Goal: Task Accomplishment & Management: Manage account settings

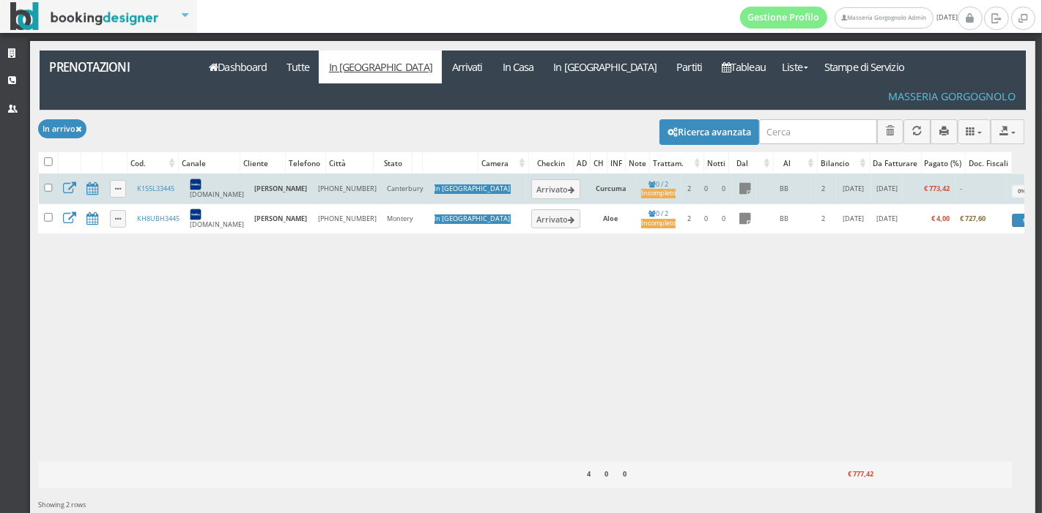
click at [138, 174] on td "K155L33445" at bounding box center [157, 189] width 53 height 30
click at [147, 184] on link "K155L33445" at bounding box center [155, 189] width 37 height 10
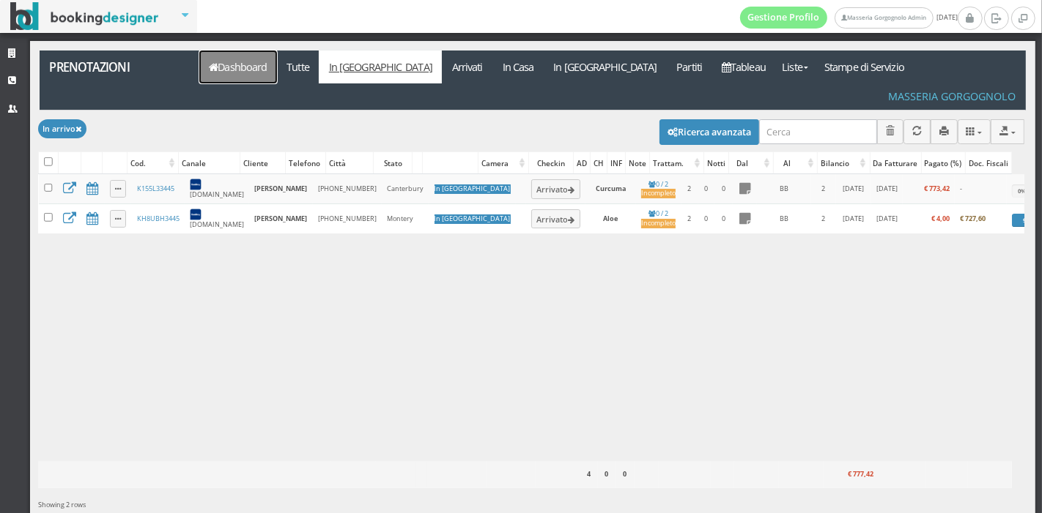
click at [242, 58] on link "Dashboard" at bounding box center [238, 67] width 78 height 33
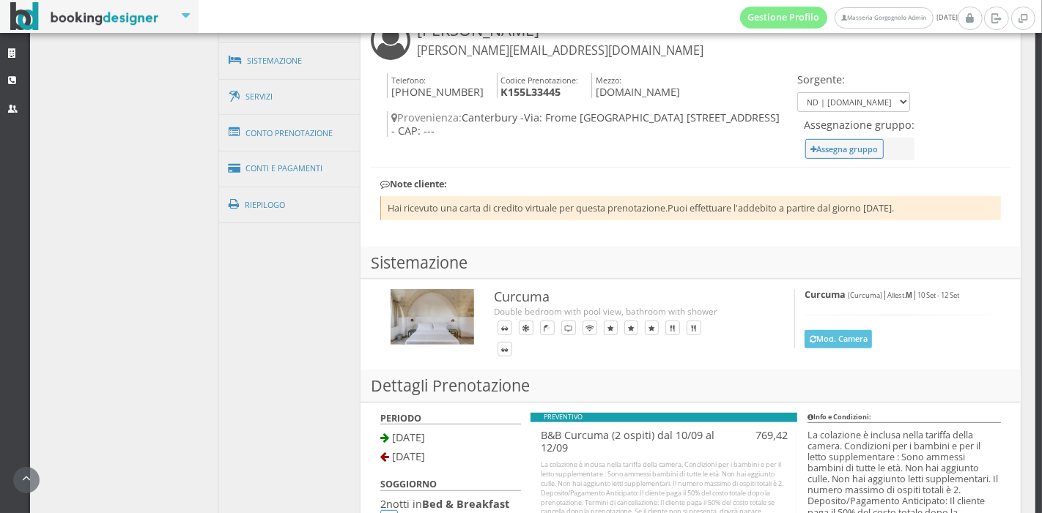
scroll to position [565, 0]
click at [274, 171] on link "Conti e Pagamenti" at bounding box center [290, 168] width 142 height 37
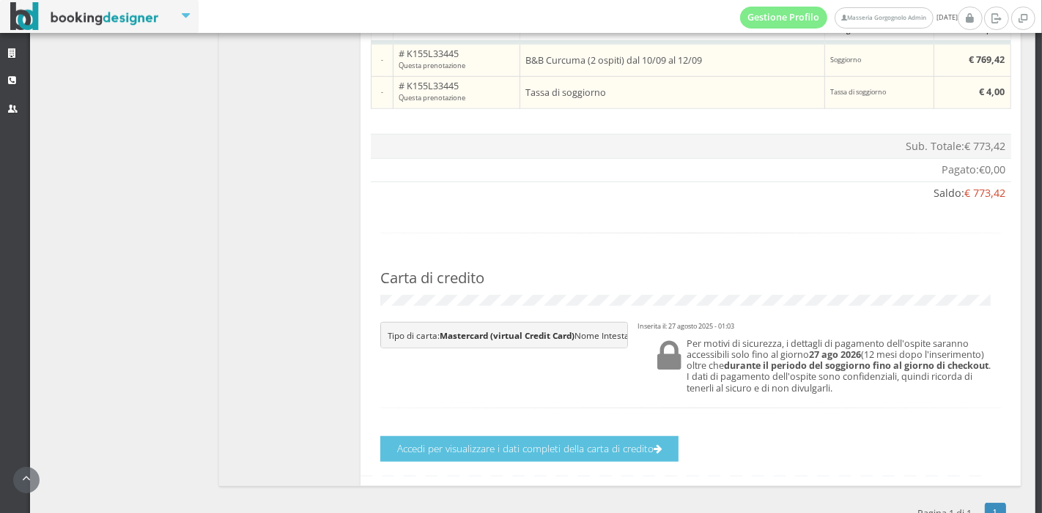
scroll to position [929, 0]
click at [513, 440] on h4 "Accedi per visualizzare i dati completi della carta di credito" at bounding box center [691, 447] width 640 height 32
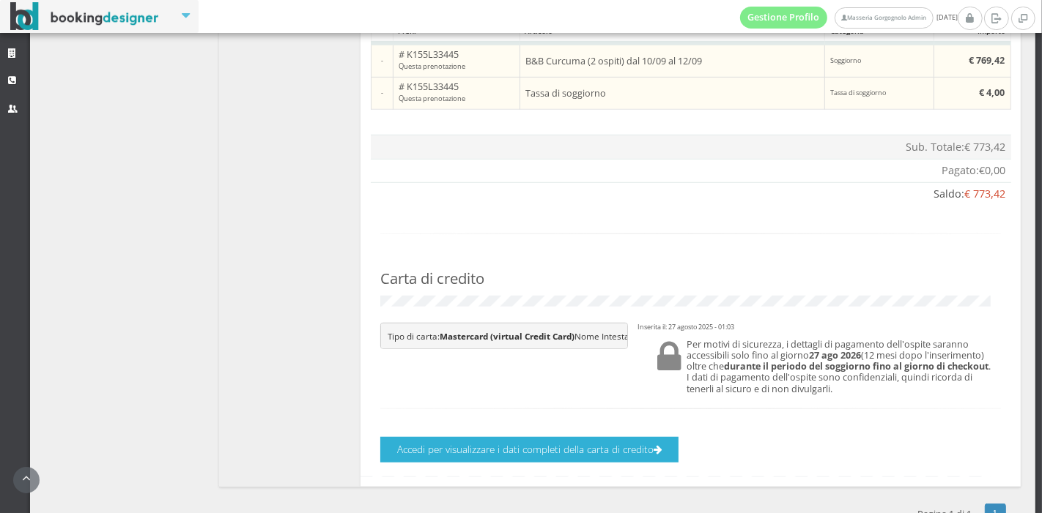
click at [500, 456] on button "Accedi per visualizzare i dati completi della carta di credito" at bounding box center [529, 450] width 298 height 26
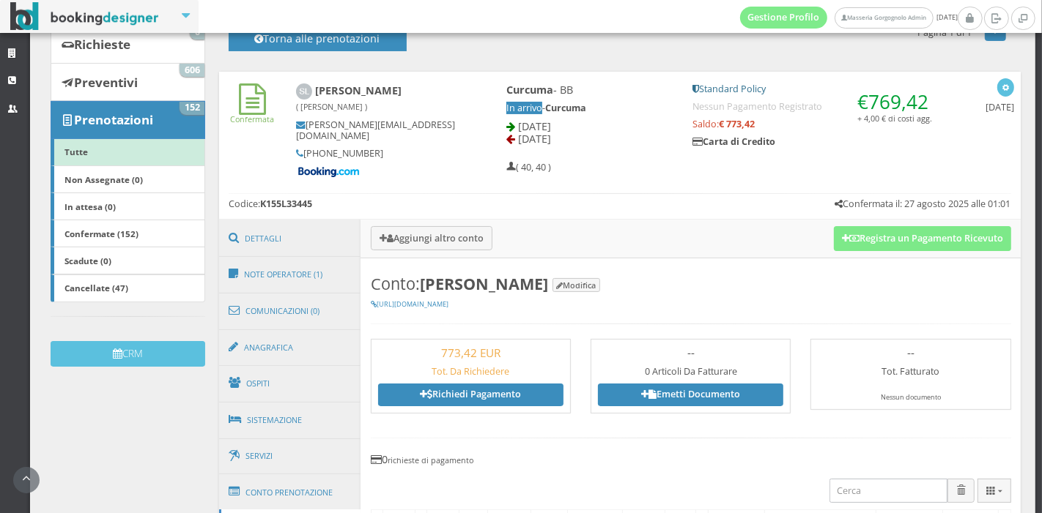
scroll to position [163, 0]
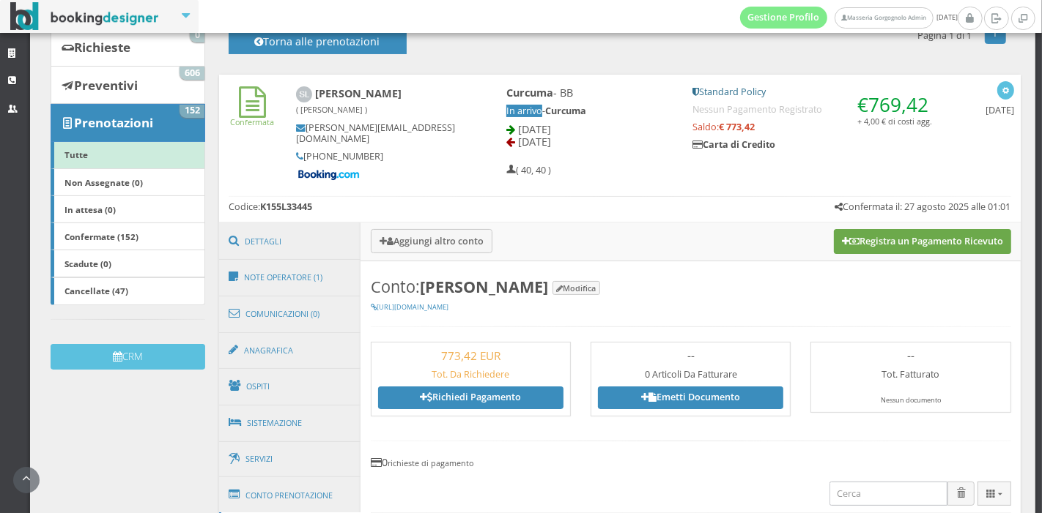
click at [880, 237] on button "Registra un Pagamento Ricevuto" at bounding box center [922, 241] width 177 height 25
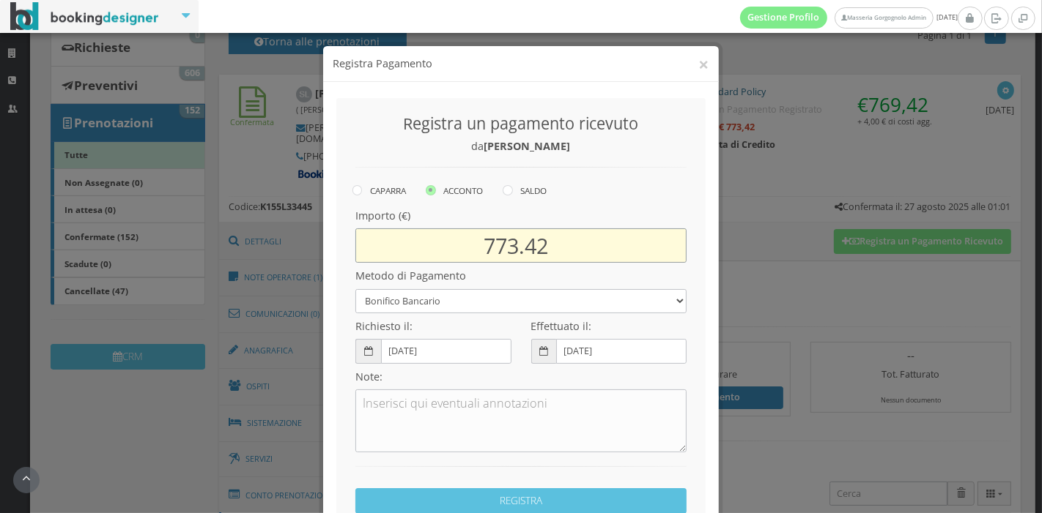
click at [498, 244] on input "773.42" at bounding box center [520, 246] width 331 height 34
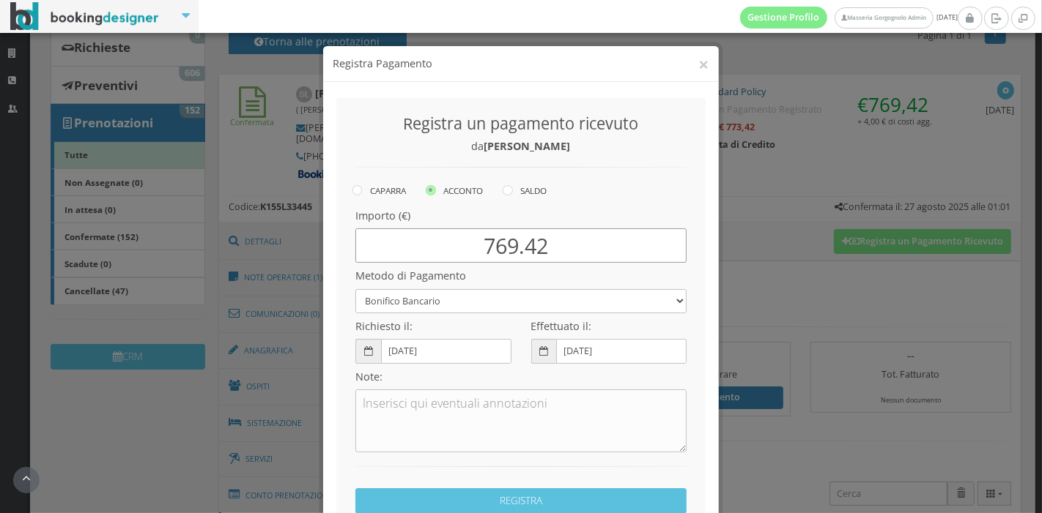
type input "769.42"
click at [545, 298] on select "Bonifico Bancario Carta di Credito Pay By Link Contanti Assegno Bancario Assegn…" at bounding box center [520, 301] width 331 height 24
select select
click at [355, 289] on select "Bonifico Bancario Carta di Credito Pay By Link Contanti Assegno Bancario Assegn…" at bounding box center [520, 301] width 331 height 24
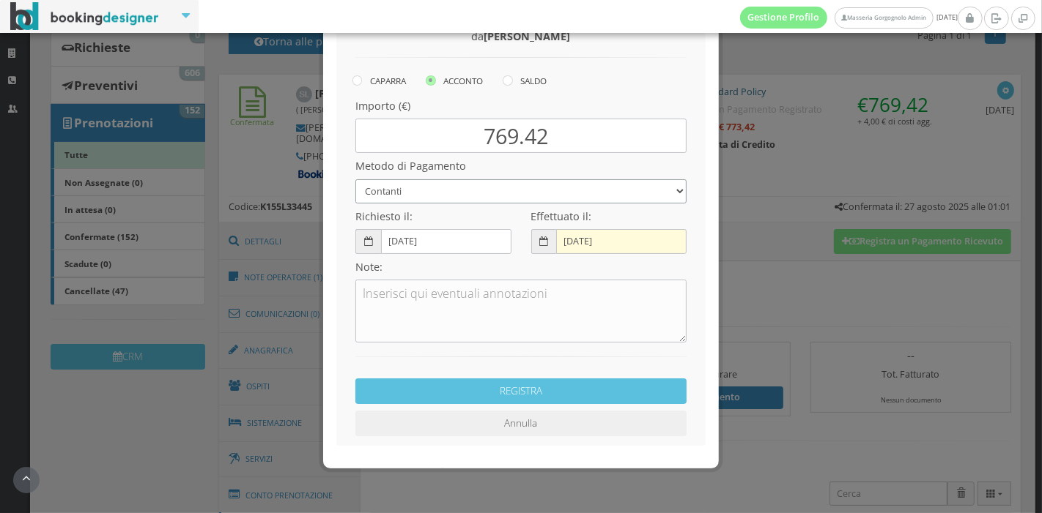
scroll to position [122, 0]
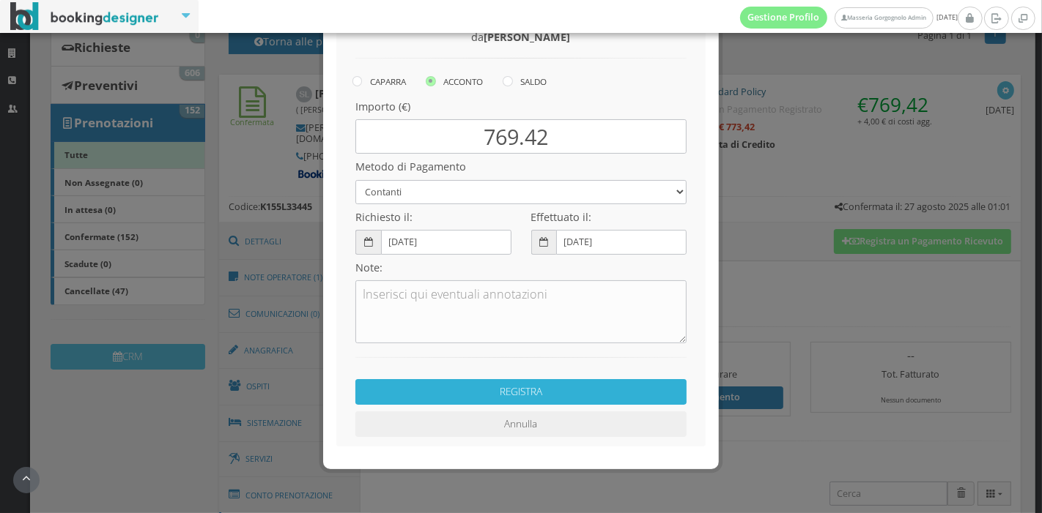
click at [533, 388] on button "REGISTRA" at bounding box center [520, 392] width 331 height 26
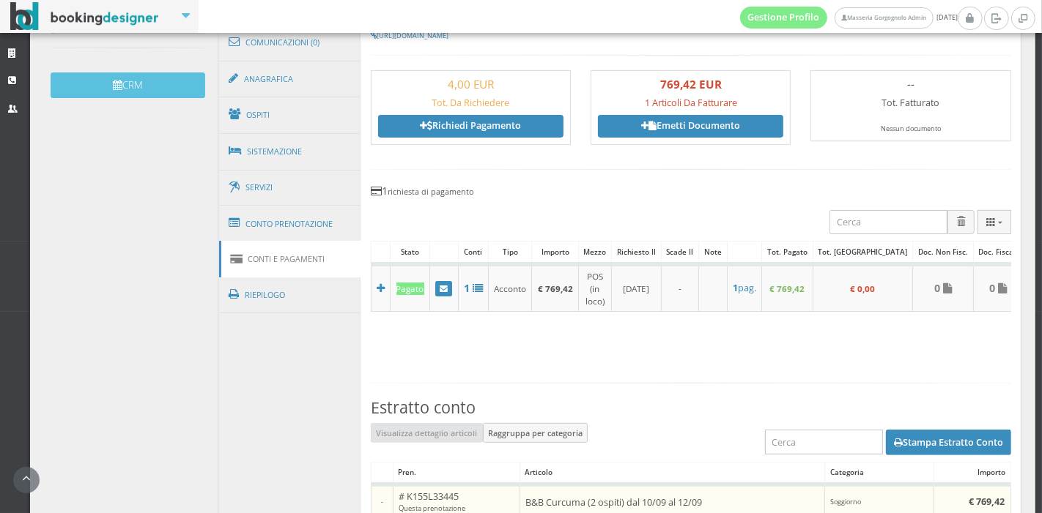
scroll to position [463, 0]
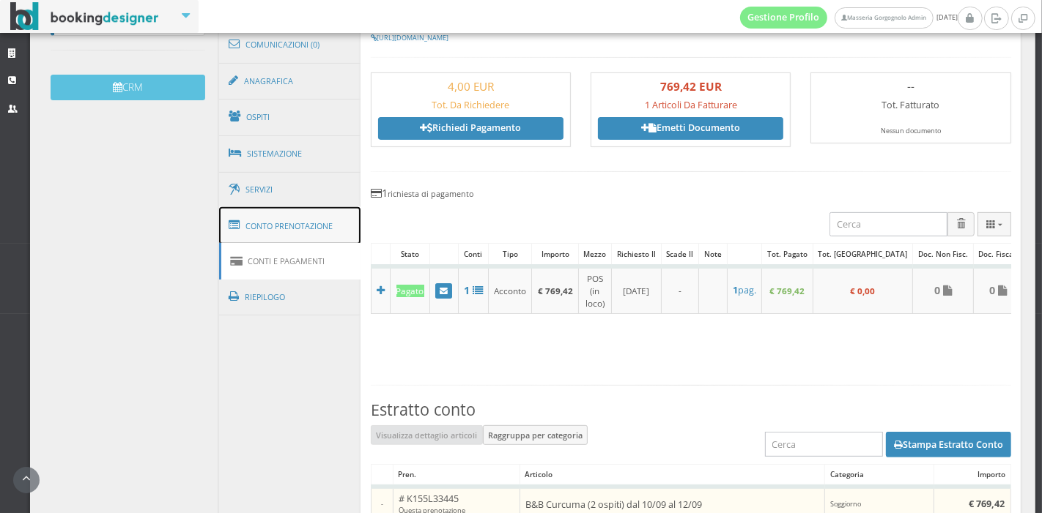
click at [289, 221] on link "Conto Prenotazione" at bounding box center [290, 226] width 142 height 38
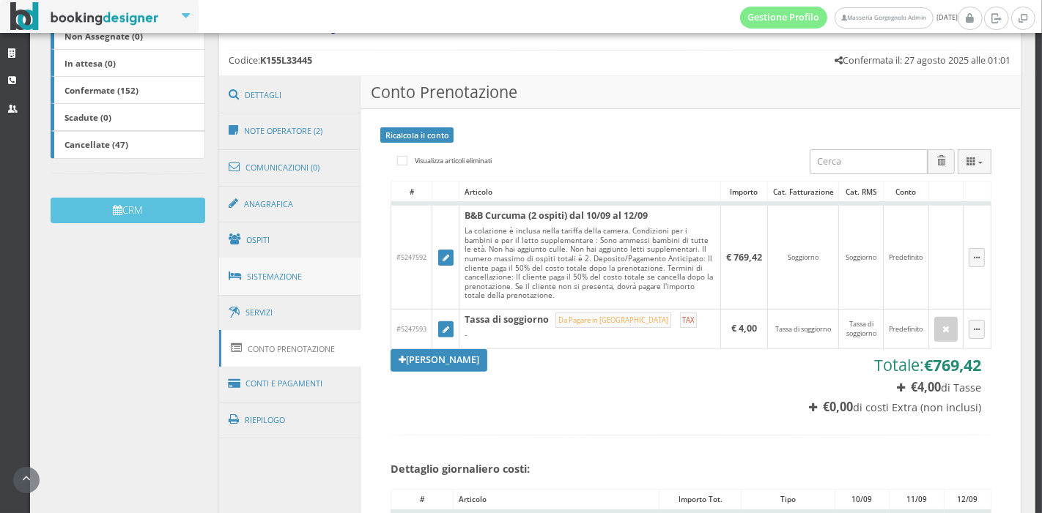
scroll to position [325, 0]
click at [303, 90] on link "Dettagli" at bounding box center [290, 95] width 142 height 38
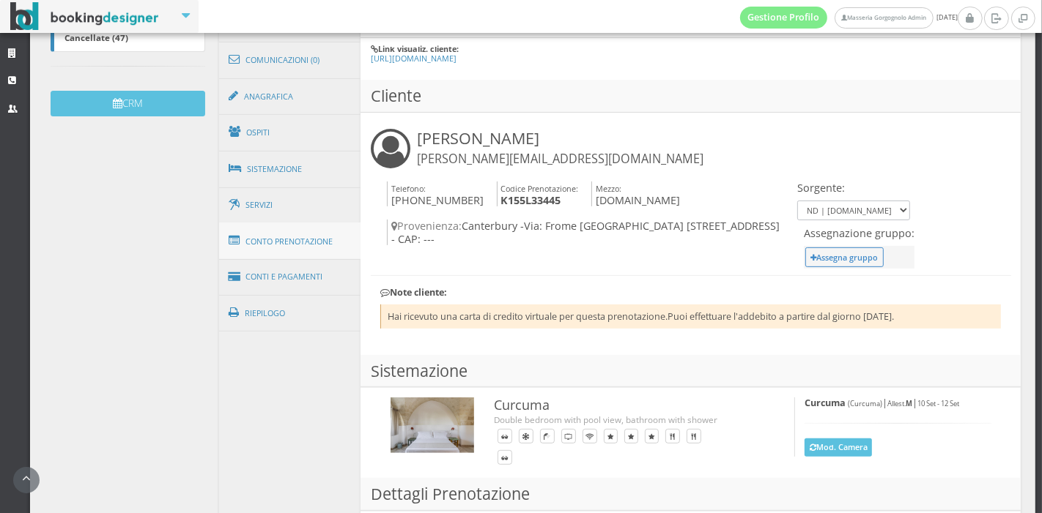
scroll to position [445, 0]
click at [292, 240] on link "Conto Prenotazione" at bounding box center [290, 241] width 142 height 38
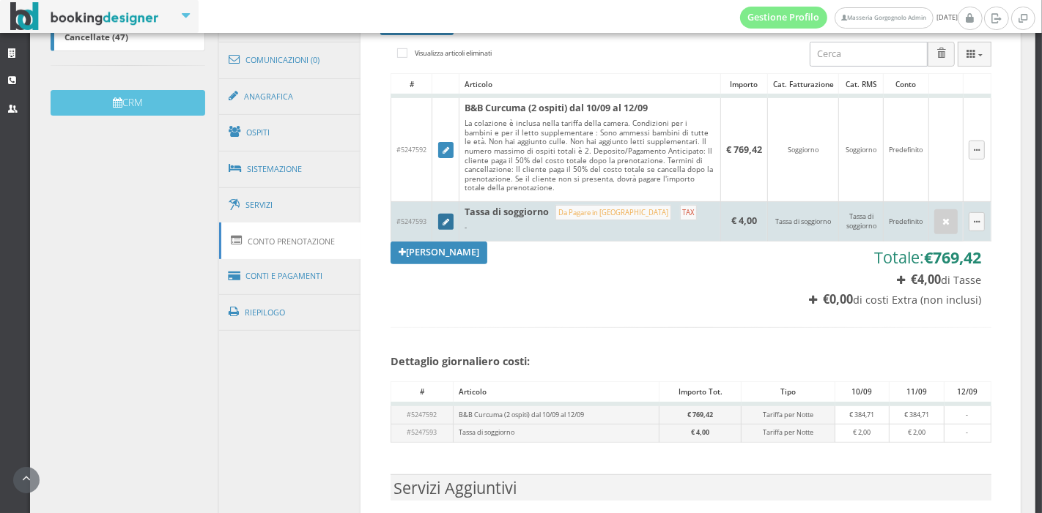
click at [445, 216] on link at bounding box center [446, 222] width 16 height 16
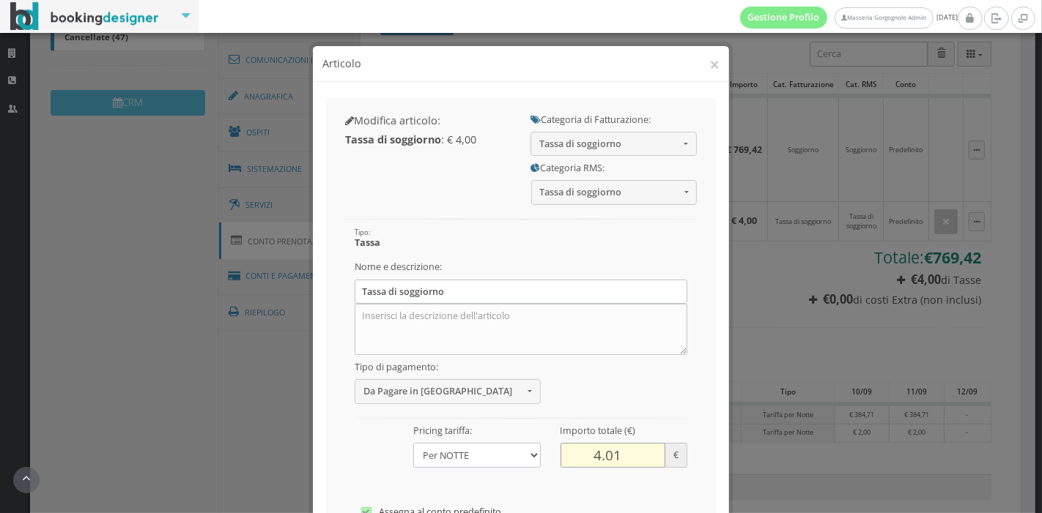
click at [645, 450] on input "4.01" at bounding box center [612, 455] width 105 height 24
click at [645, 450] on input "4.02" at bounding box center [612, 455] width 105 height 24
type input "4"
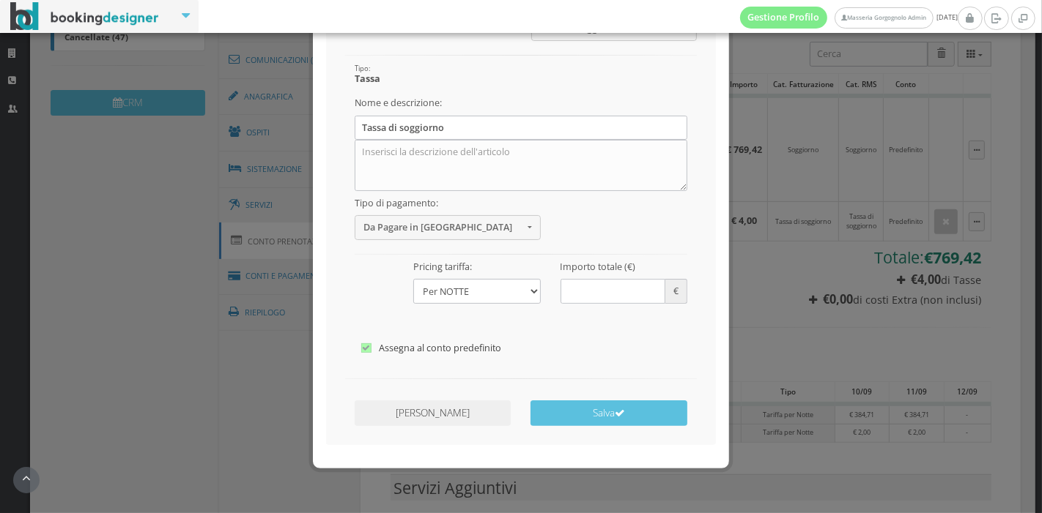
click at [442, 417] on button "Annulla Modifiche" at bounding box center [433, 414] width 156 height 26
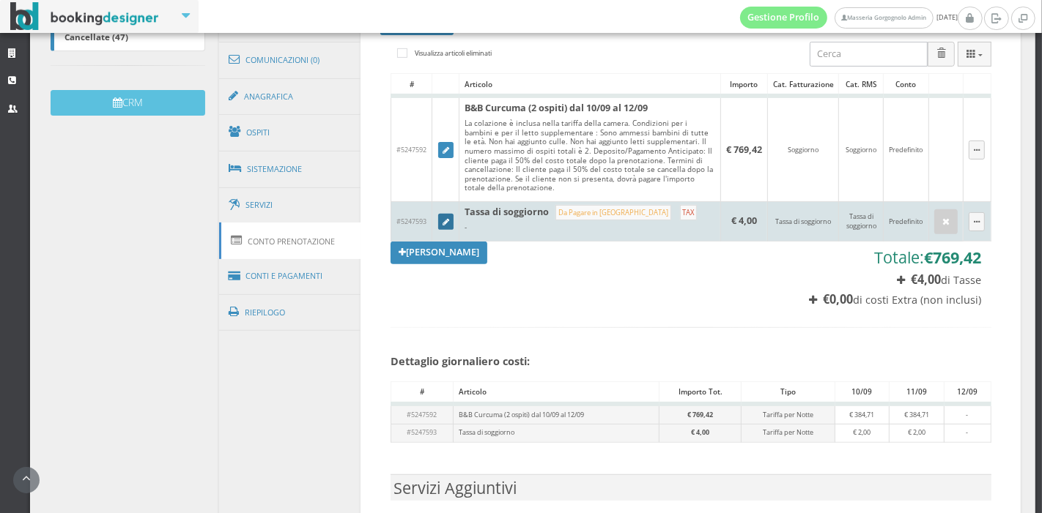
click at [442, 219] on icon at bounding box center [445, 223] width 7 height 8
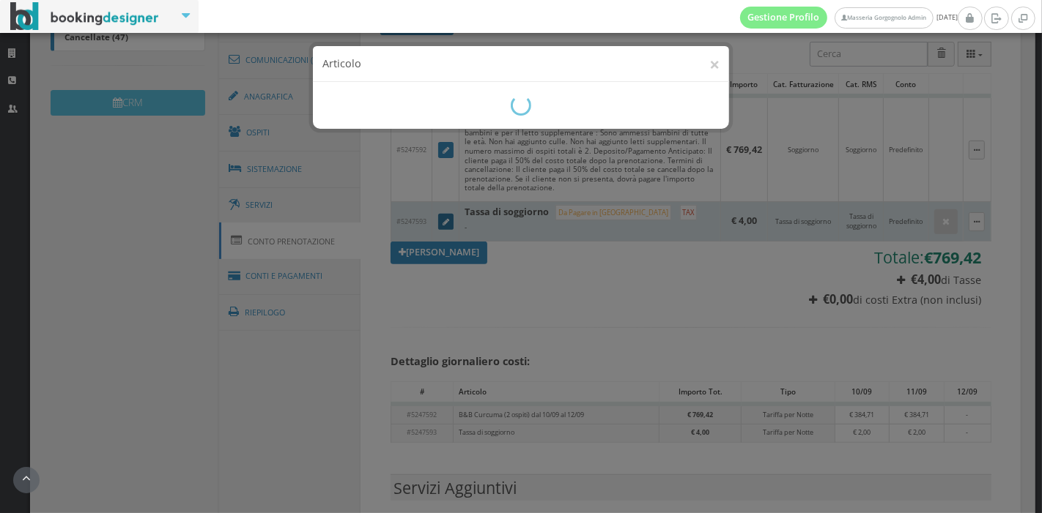
scroll to position [0, 0]
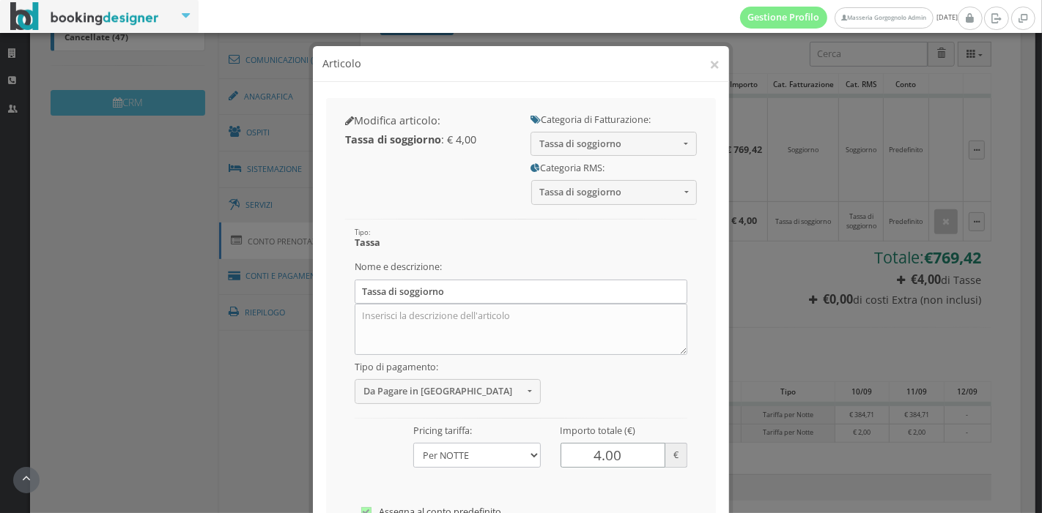
drag, startPoint x: 589, startPoint y: 451, endPoint x: 612, endPoint y: 472, distance: 31.1
click at [612, 220] on div "Tipo: Tassa Nome e descrizione: Tassa di soggiorno Tipo di pagamento: Da Pagare…" at bounding box center [521, 220] width 352 height 0
type input "8"
click at [669, 416] on div at bounding box center [521, 411] width 352 height 15
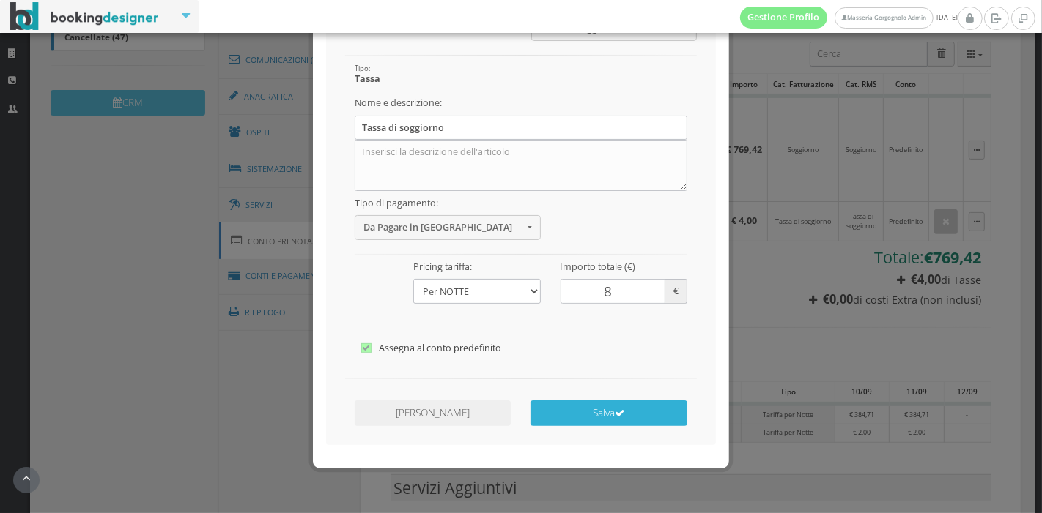
click at [638, 415] on button "Salva" at bounding box center [608, 414] width 156 height 26
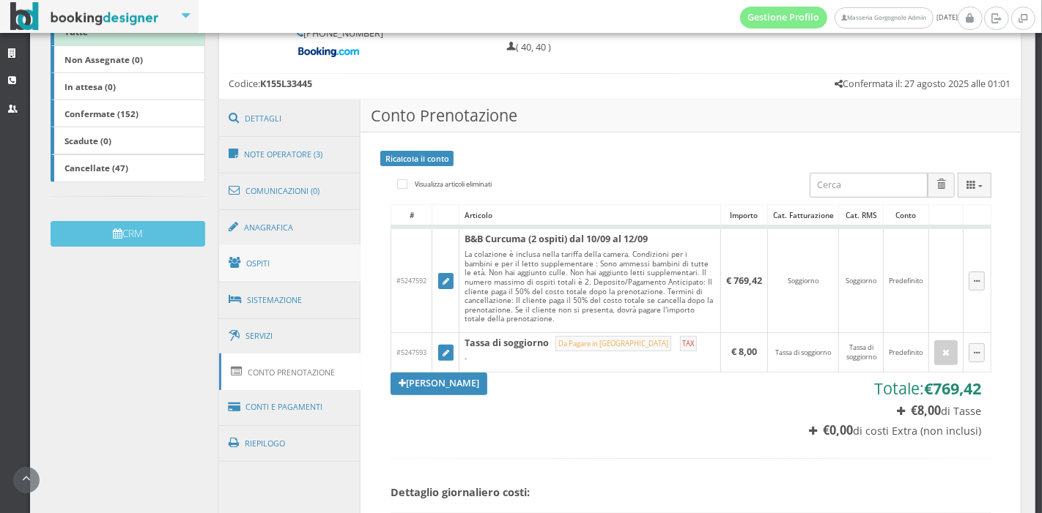
scroll to position [0, 0]
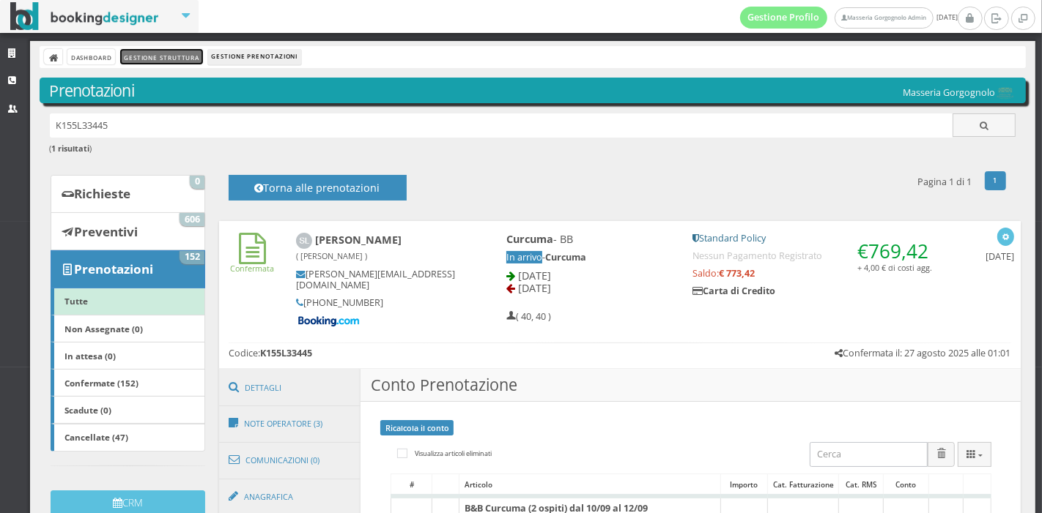
click at [180, 54] on link "Gestione Struttura" at bounding box center [161, 56] width 82 height 15
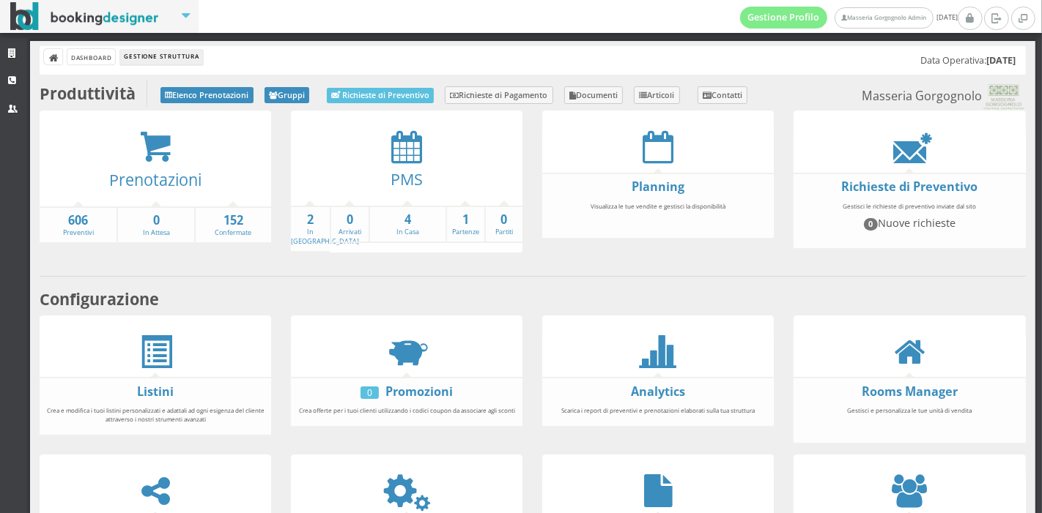
scroll to position [207, 0]
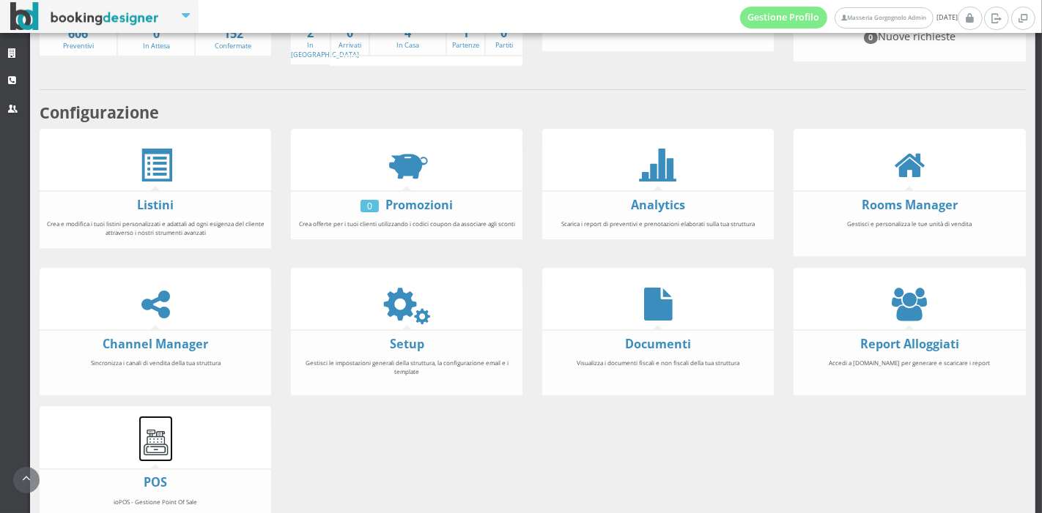
click at [149, 456] on link at bounding box center [155, 439] width 33 height 45
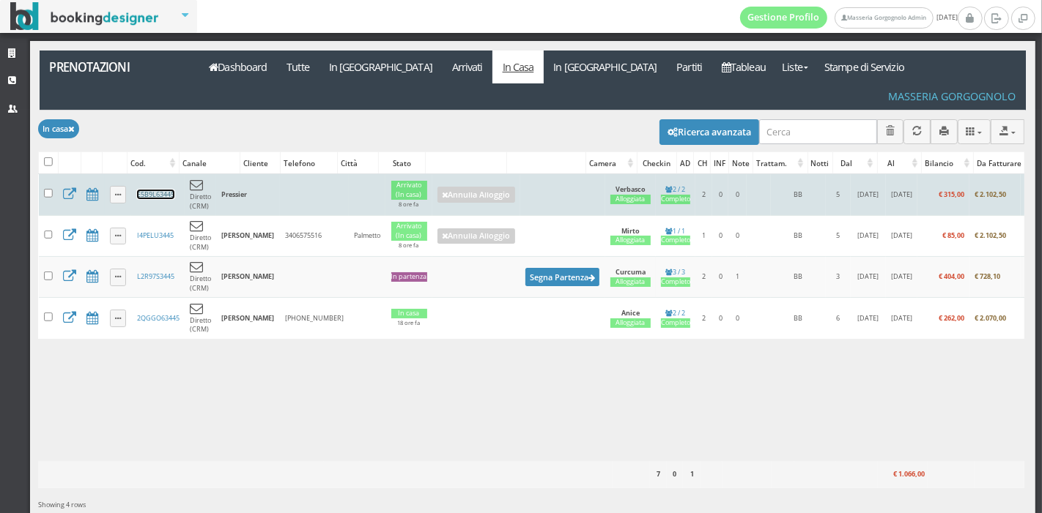
click at [137, 190] on link "E5B9L63445" at bounding box center [155, 195] width 37 height 10
click at [150, 190] on link "E5B9L63445" at bounding box center [155, 195] width 37 height 10
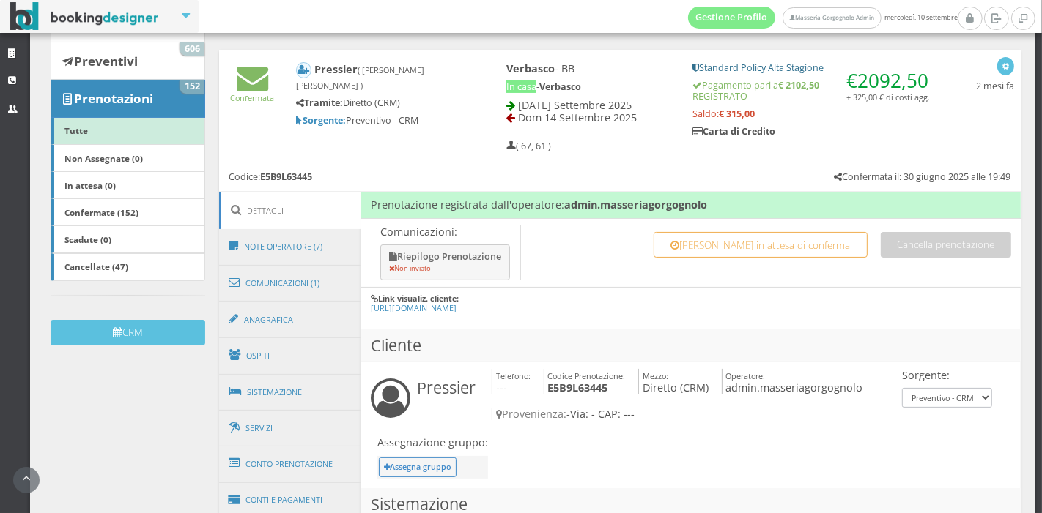
scroll to position [431, 0]
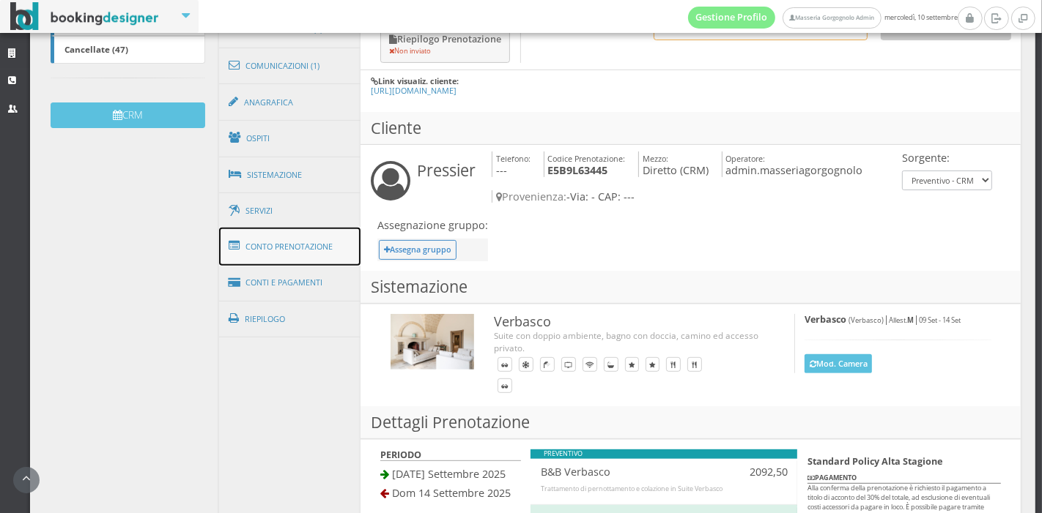
click at [293, 252] on link "Conto Prenotazione" at bounding box center [290, 247] width 142 height 38
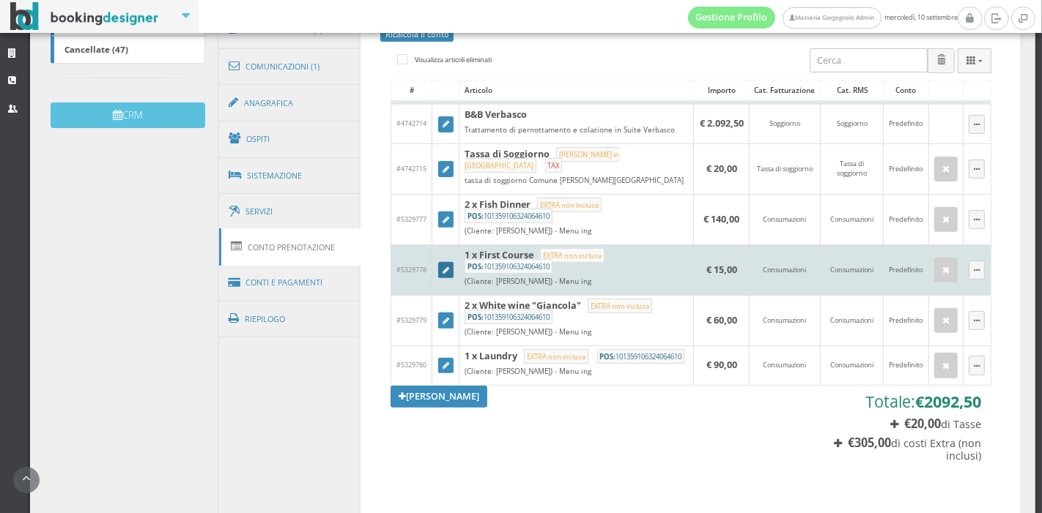
click at [440, 262] on link at bounding box center [446, 270] width 16 height 16
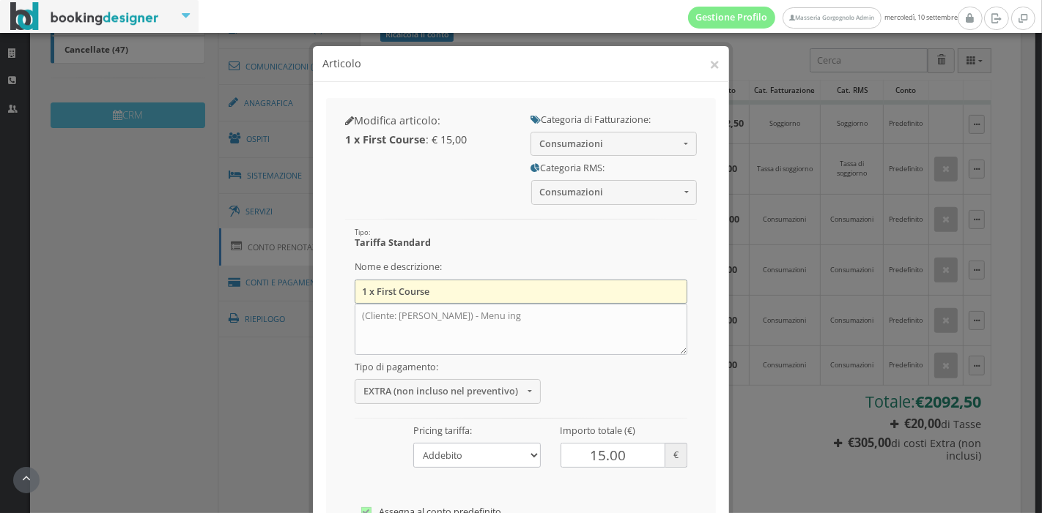
click at [361, 292] on input "1 x First Course" at bounding box center [521, 292] width 333 height 24
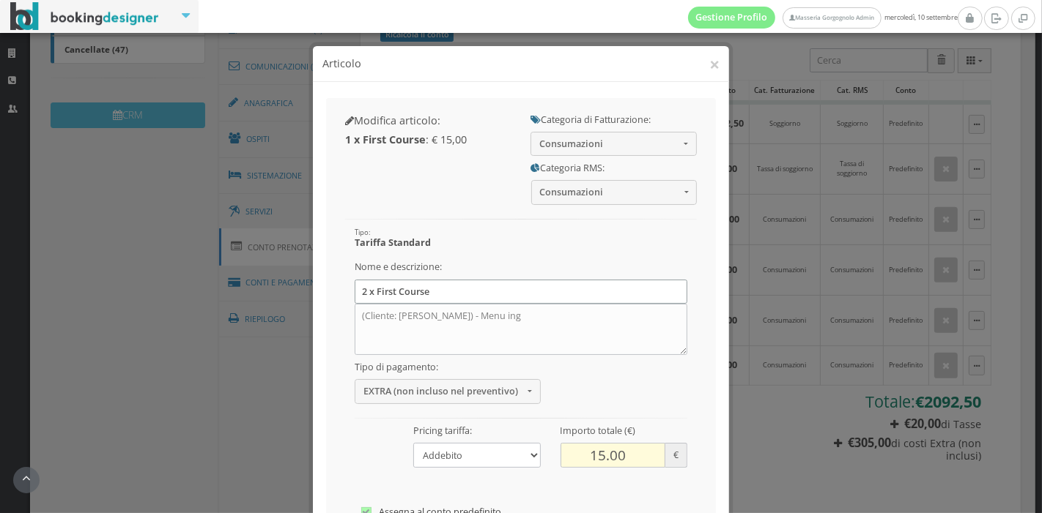
type input "2 x First Course"
click at [640, 450] on input "15.01" at bounding box center [612, 455] width 105 height 24
click at [640, 450] on input "15.02" at bounding box center [612, 455] width 105 height 24
click at [640, 450] on input "15.03" at bounding box center [612, 455] width 105 height 24
click at [640, 450] on input "15.04" at bounding box center [612, 455] width 105 height 24
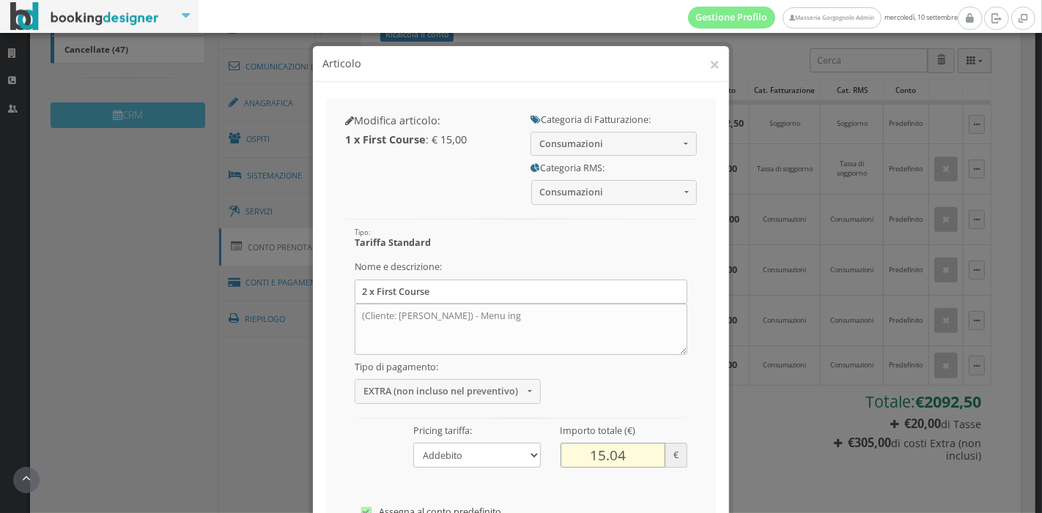
click at [612, 461] on input "15.04" at bounding box center [612, 455] width 105 height 24
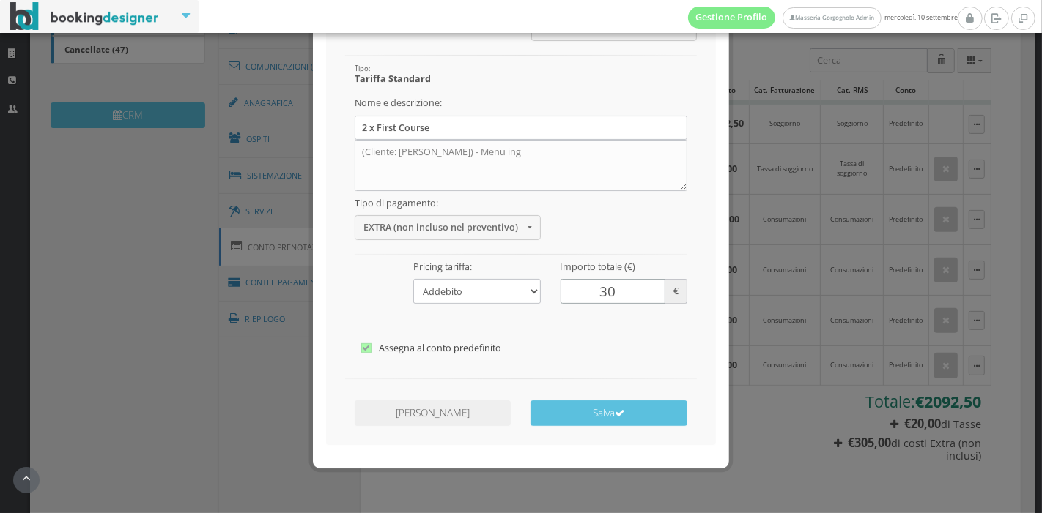
type input "30"
click at [621, 432] on div "Annulla Modifiche Salva" at bounding box center [521, 415] width 372 height 42
click at [628, 414] on button "Salva" at bounding box center [608, 414] width 156 height 26
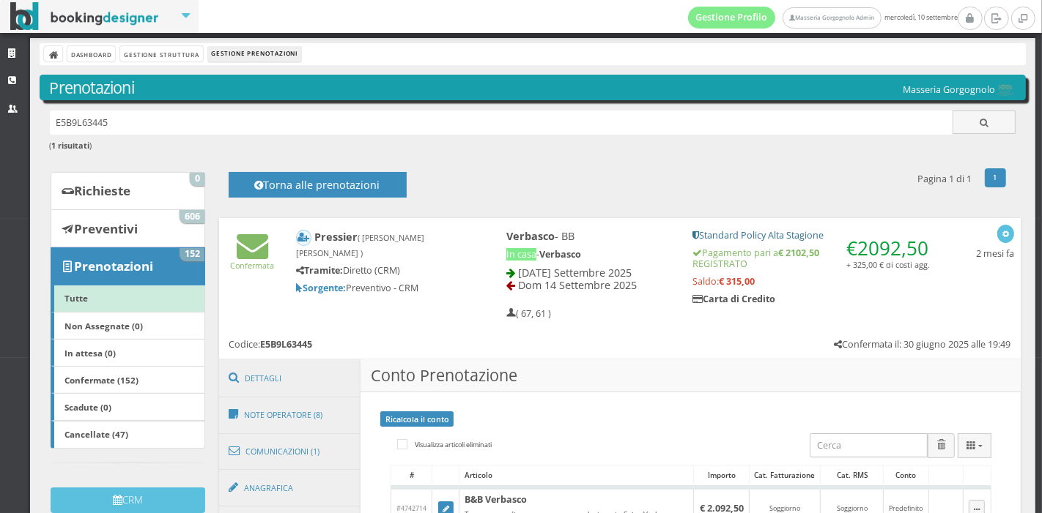
scroll to position [0, 0]
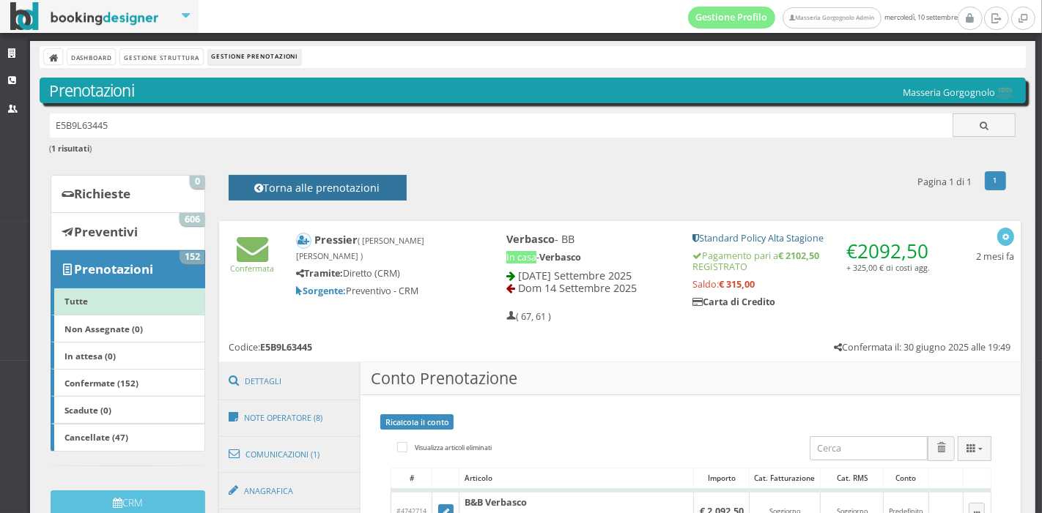
click at [345, 193] on h4 "Torna alle prenotazioni" at bounding box center [317, 193] width 145 height 23
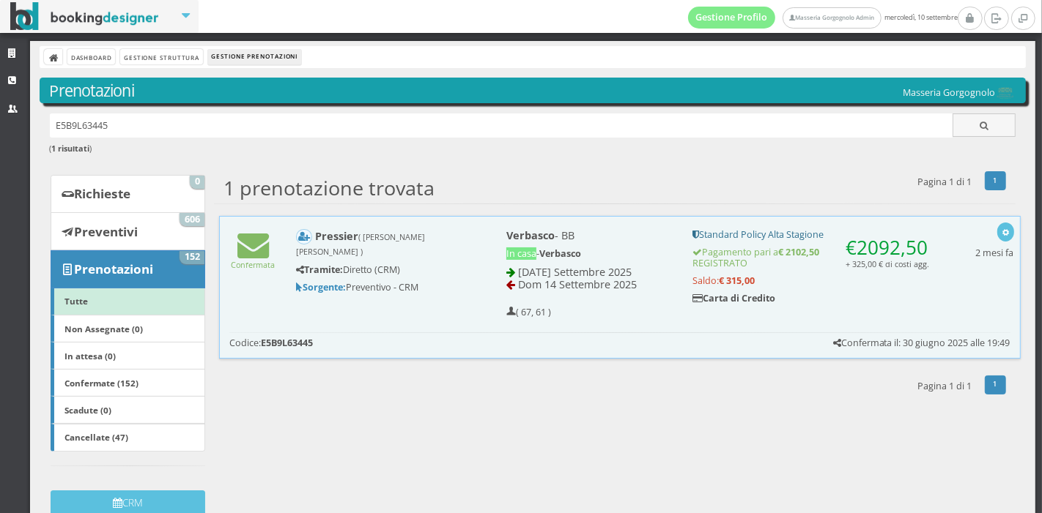
scroll to position [21, 0]
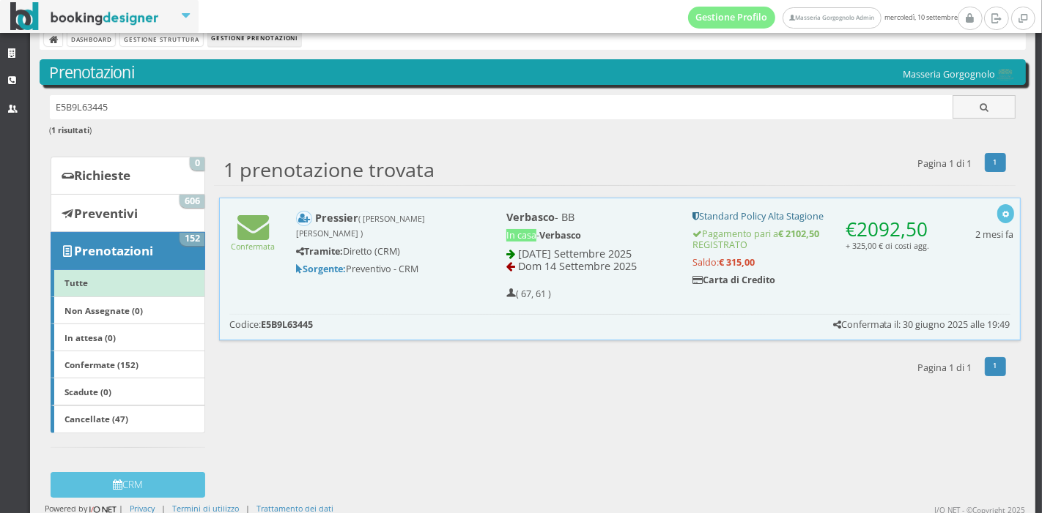
drag, startPoint x: 345, startPoint y: 193, endPoint x: 315, endPoint y: 141, distance: 60.7
click at [315, 141] on div "E5B9L63445 ( 1 risultati )" at bounding box center [533, 123] width 986 height 57
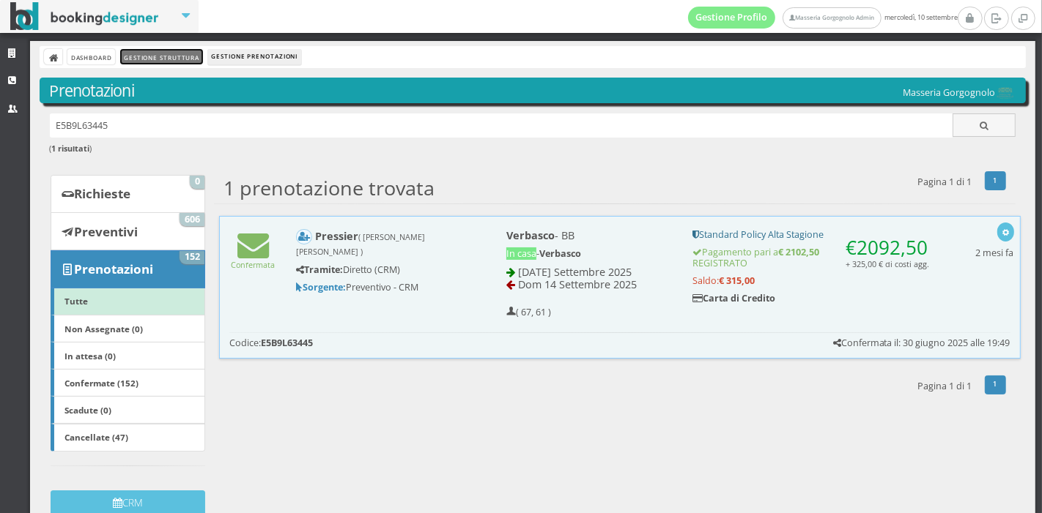
click at [160, 57] on link "Gestione Struttura" at bounding box center [161, 56] width 82 height 15
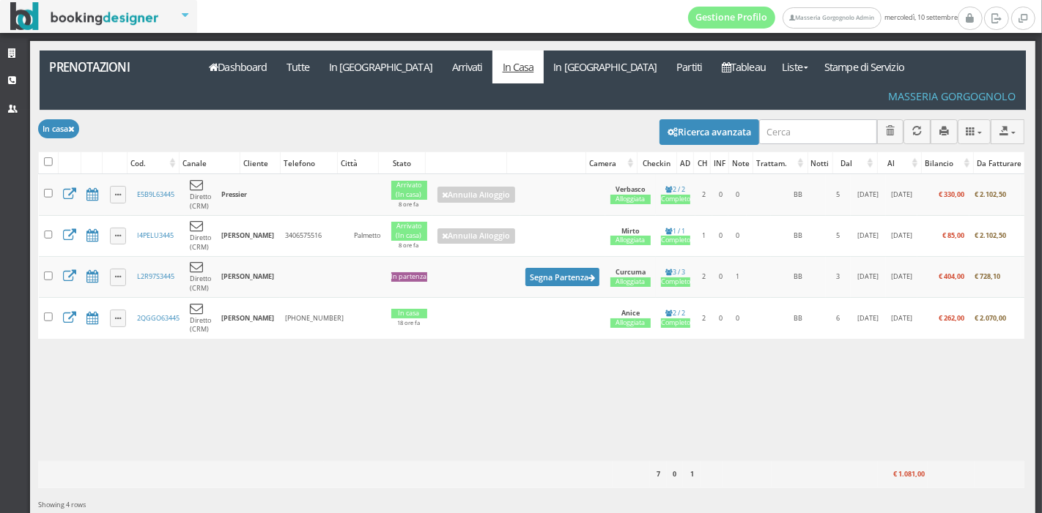
scroll to position [0, 48]
